Goal: Transaction & Acquisition: Purchase product/service

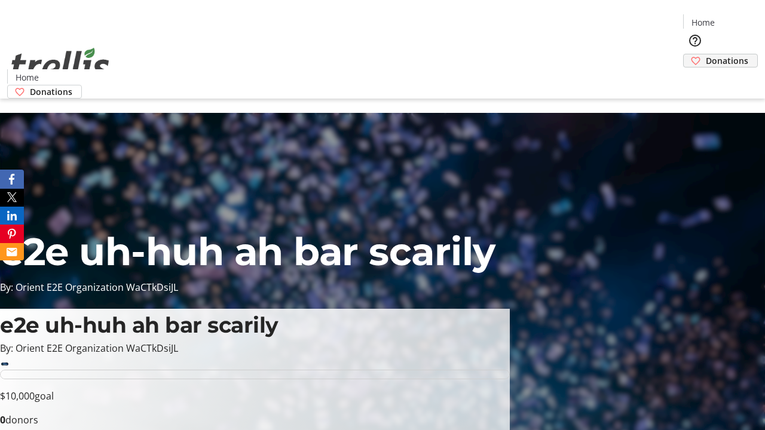
click at [706, 54] on span "Donations" at bounding box center [727, 60] width 42 height 13
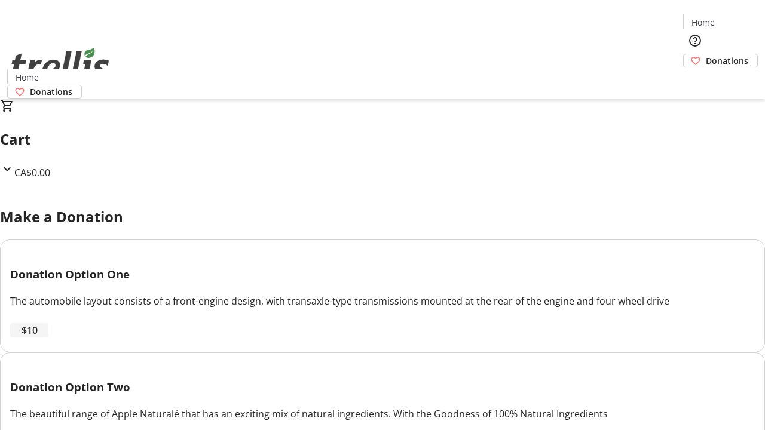
click at [38, 338] on span "$10" at bounding box center [30, 330] width 16 height 14
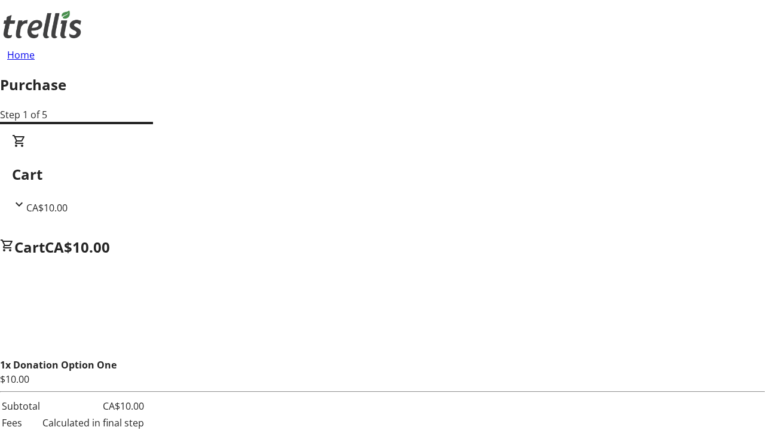
select select "CA"
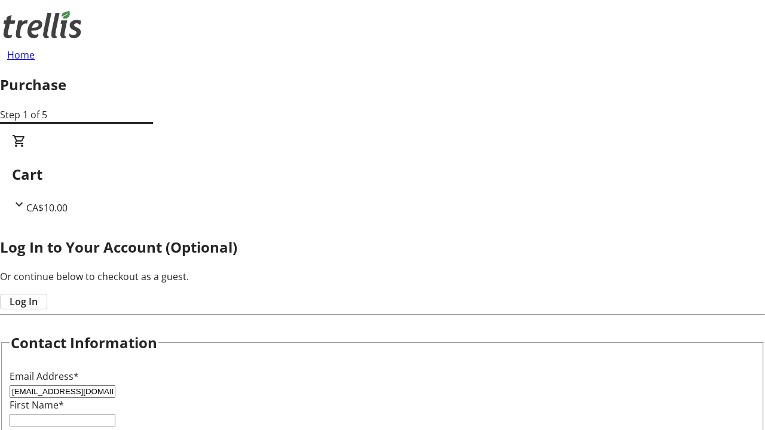
type input "[EMAIL_ADDRESS][DOMAIN_NAME]"
type input "Cheyenne"
type input "Prosacco"
type input "[STREET_ADDRESS][PERSON_NAME]"
type input "Kelowna"
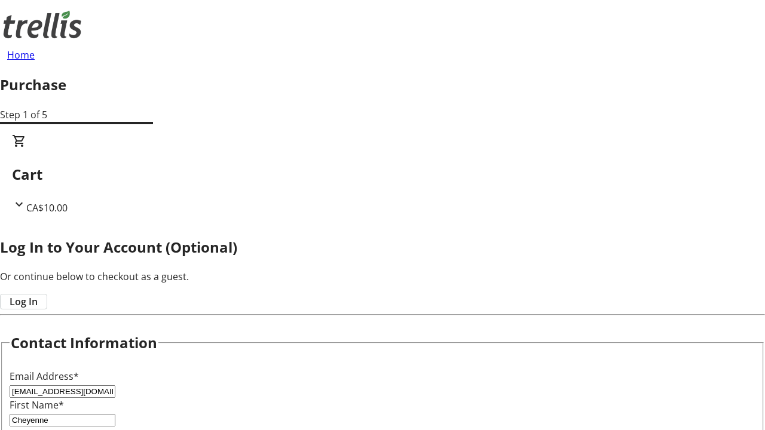
select select "BC"
type input "Kelowna"
type input "V1Y 0C2"
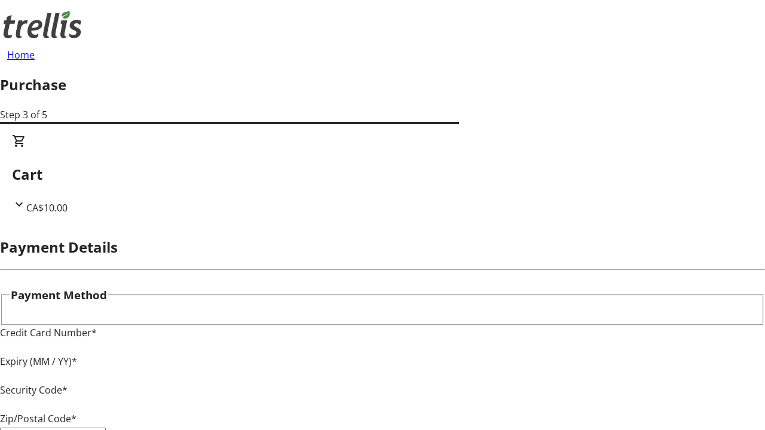
type input "V1Y 0C2"
